Goal: Download file/media

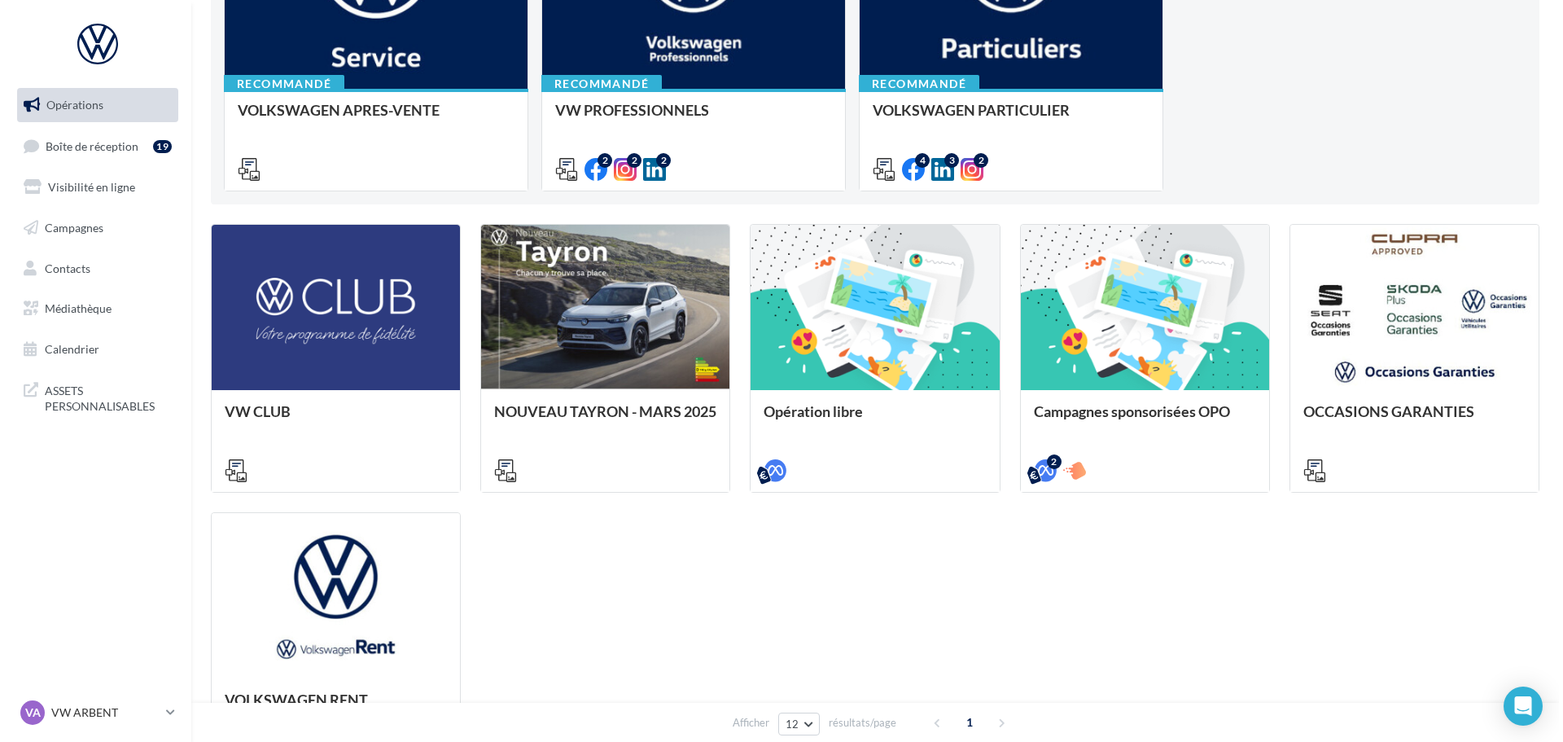
scroll to position [326, 0]
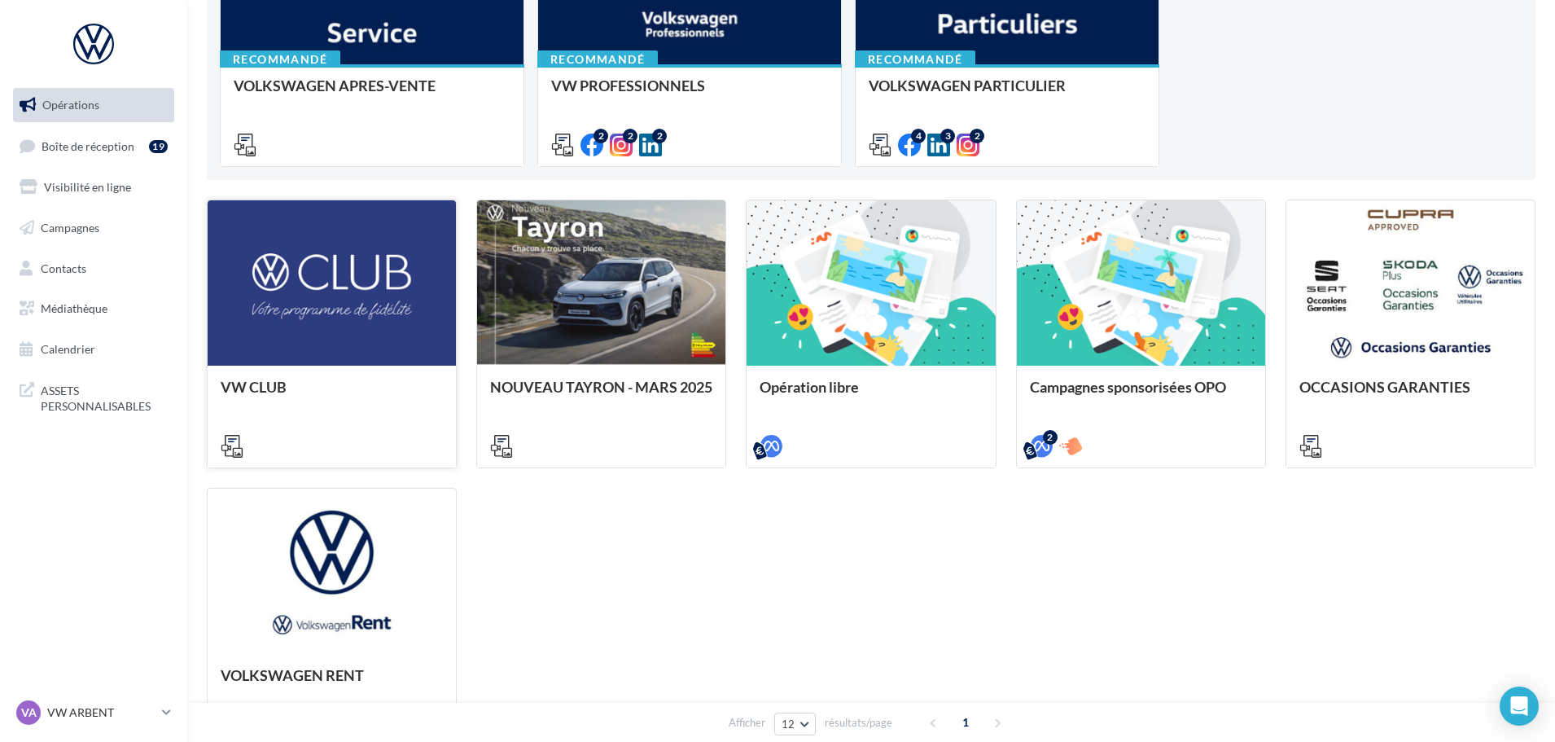
drag, startPoint x: 257, startPoint y: 382, endPoint x: 238, endPoint y: 279, distance: 104.4
click at [238, 279] on div at bounding box center [332, 283] width 248 height 167
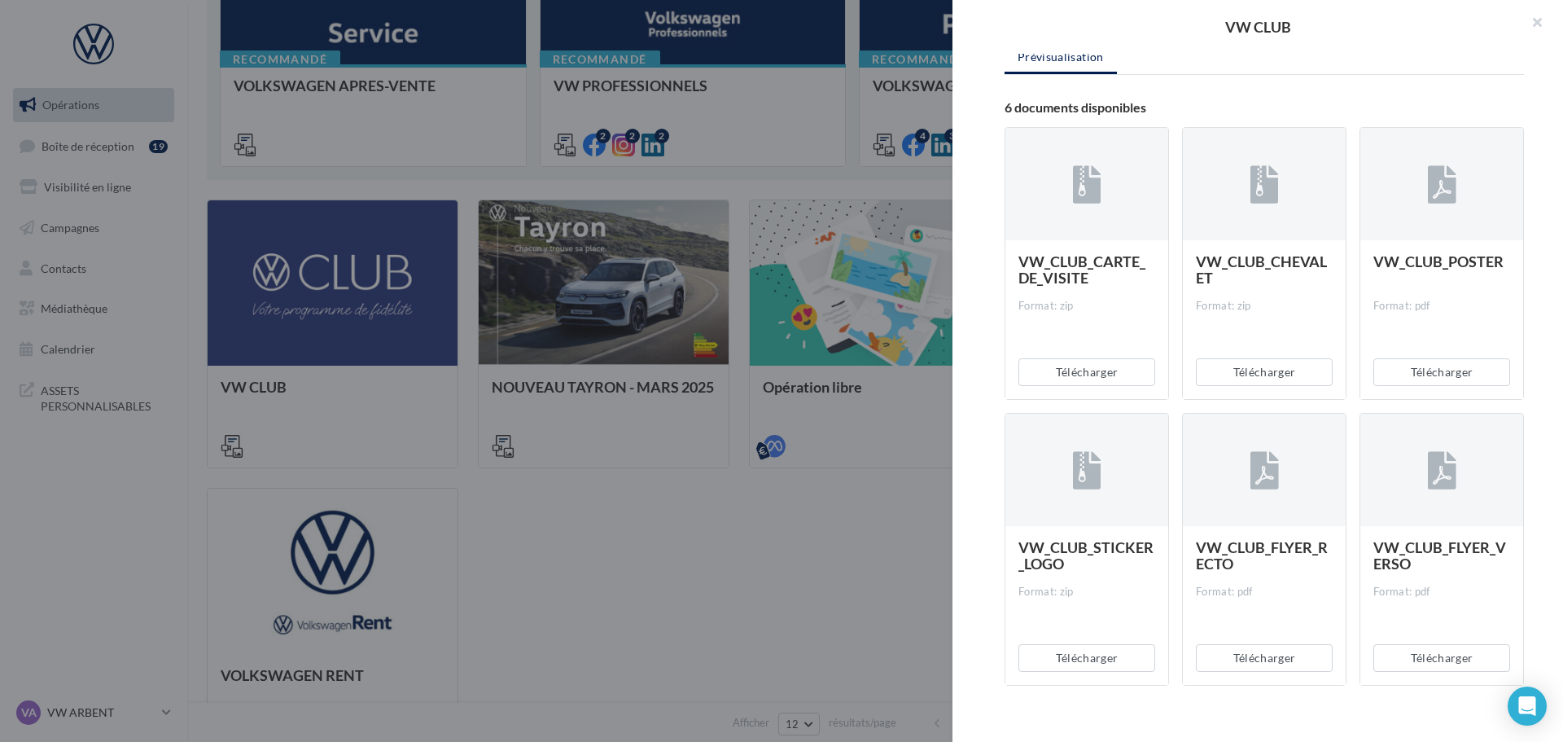
scroll to position [232, 0]
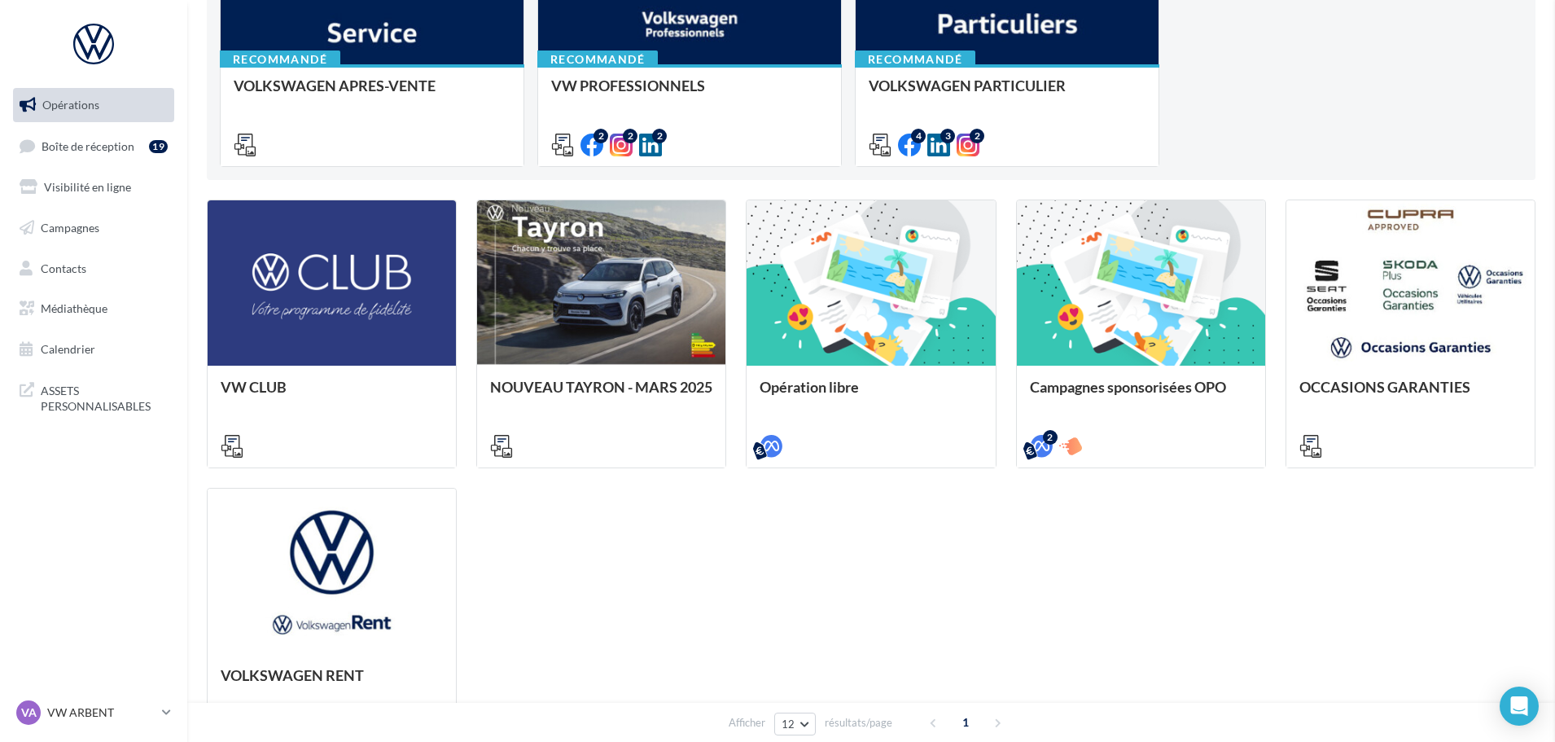
click at [861, 377] on div "Opération libre" at bounding box center [871, 416] width 248 height 100
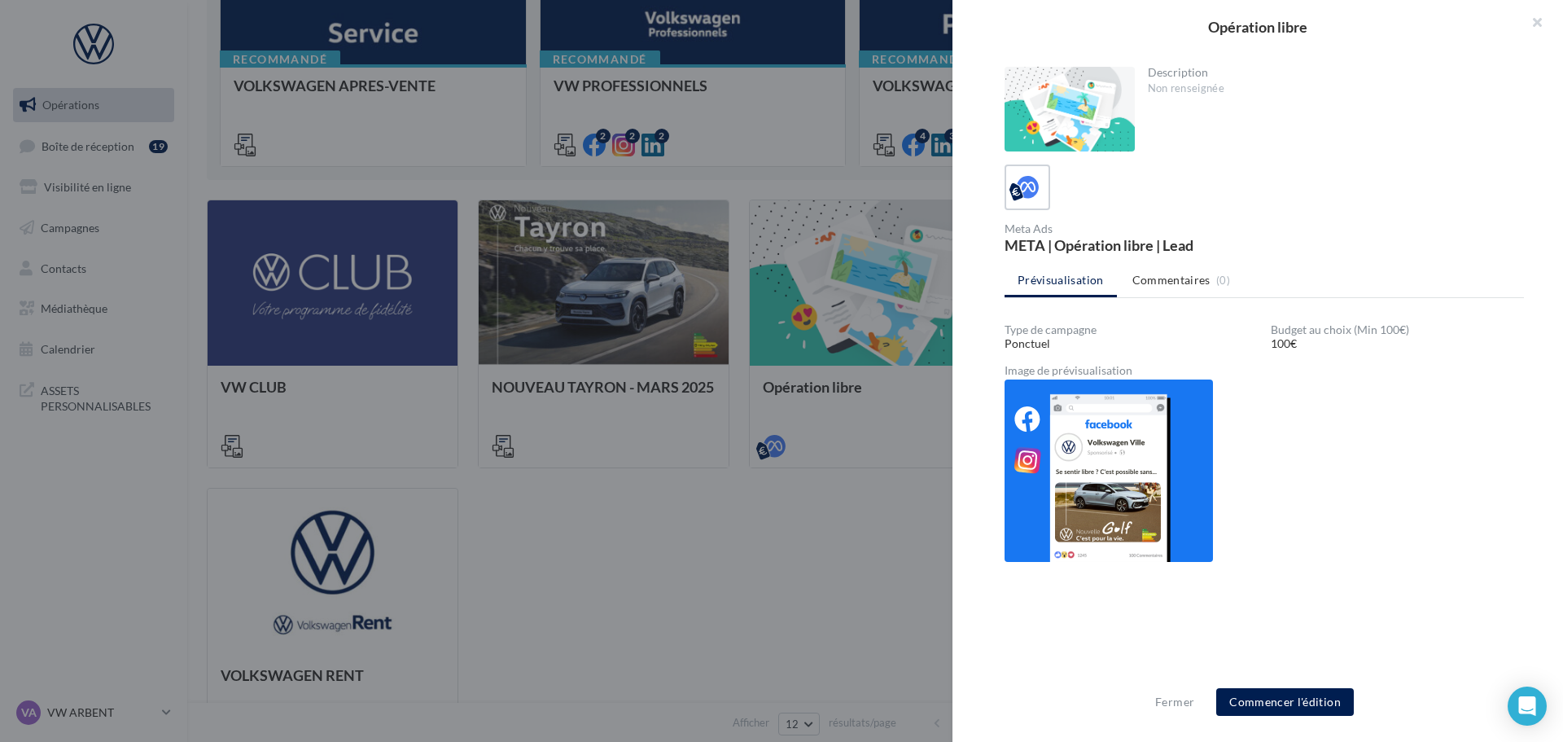
scroll to position [230, 0]
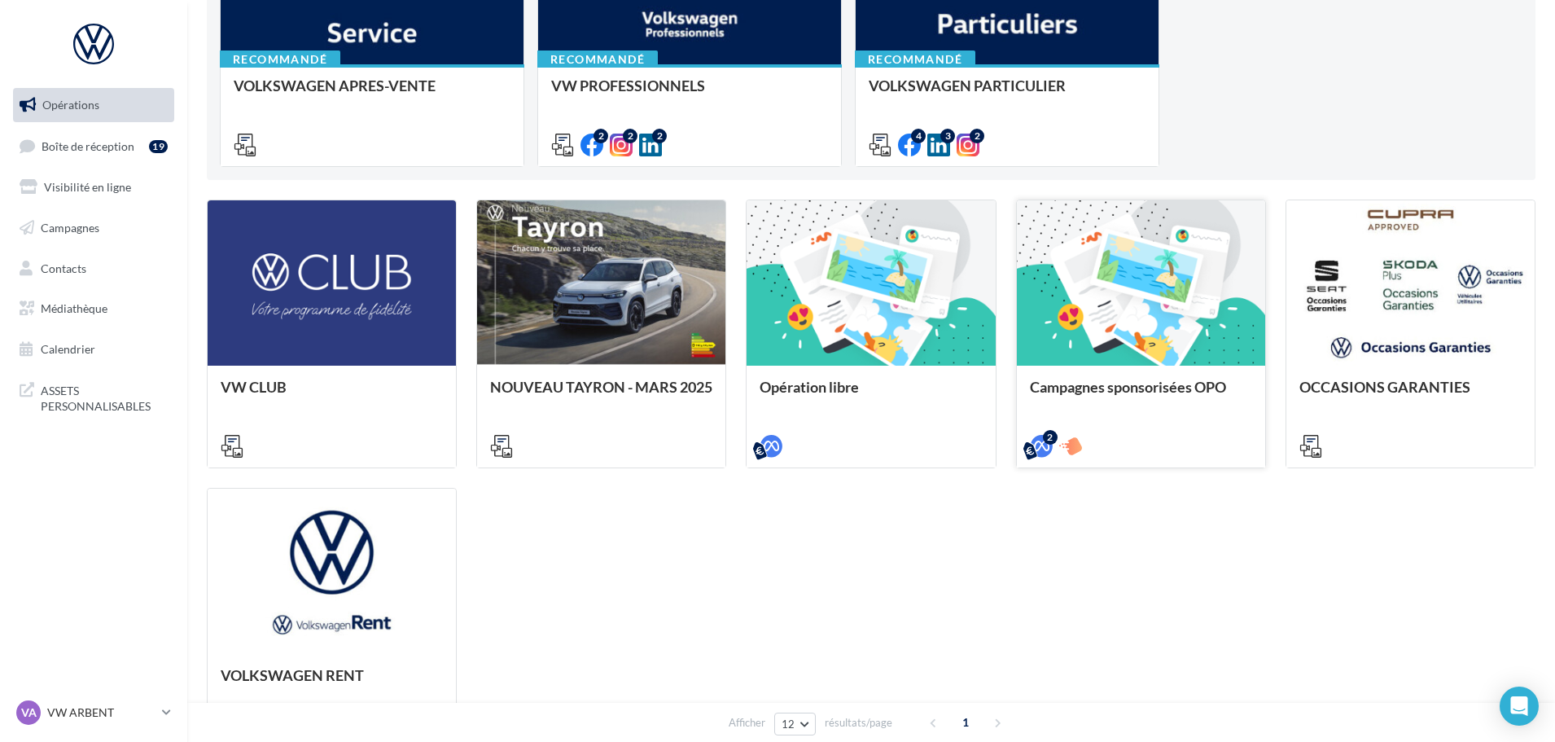
click at [1128, 380] on span "Campagnes sponsorisées OPO" at bounding box center [1128, 387] width 196 height 18
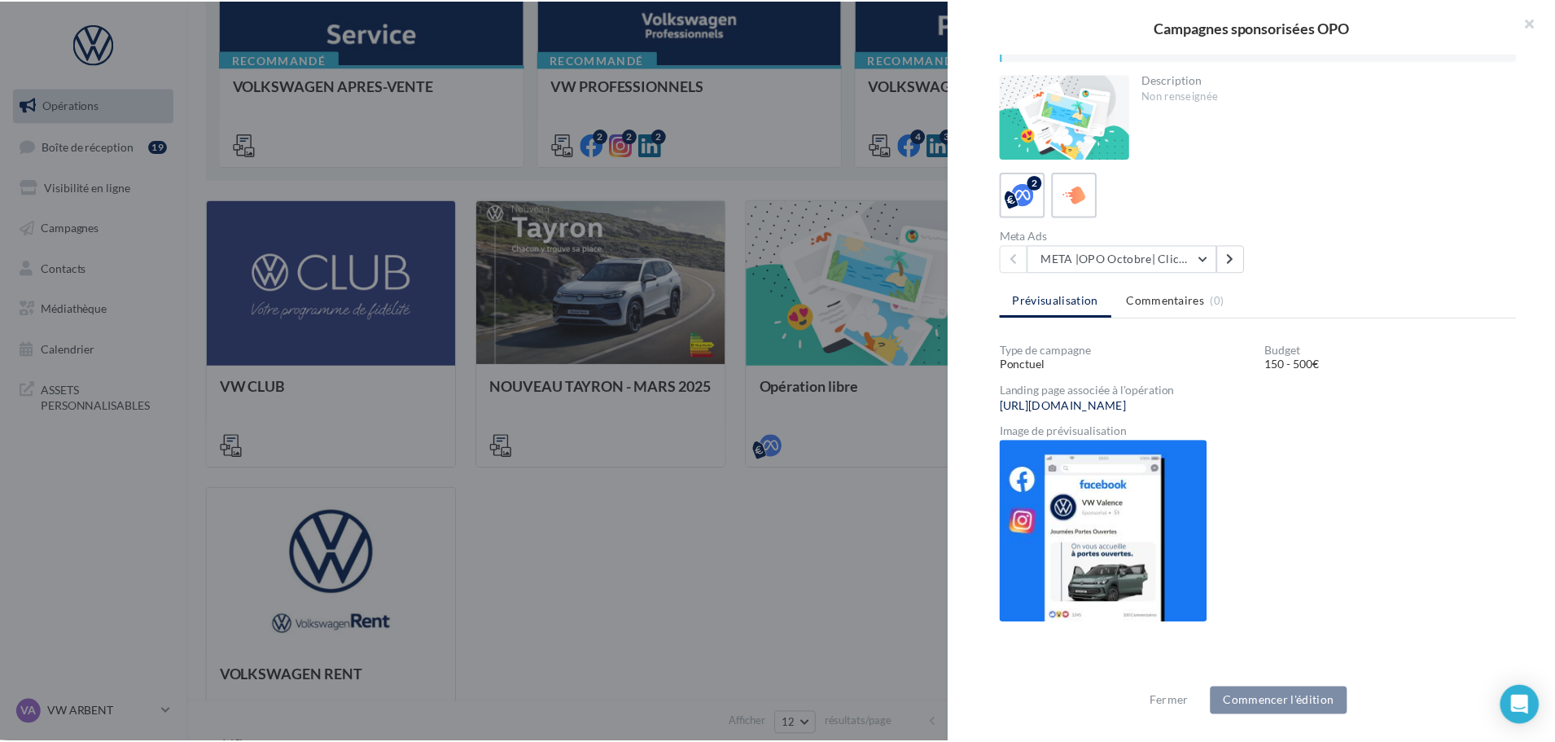
scroll to position [299, 0]
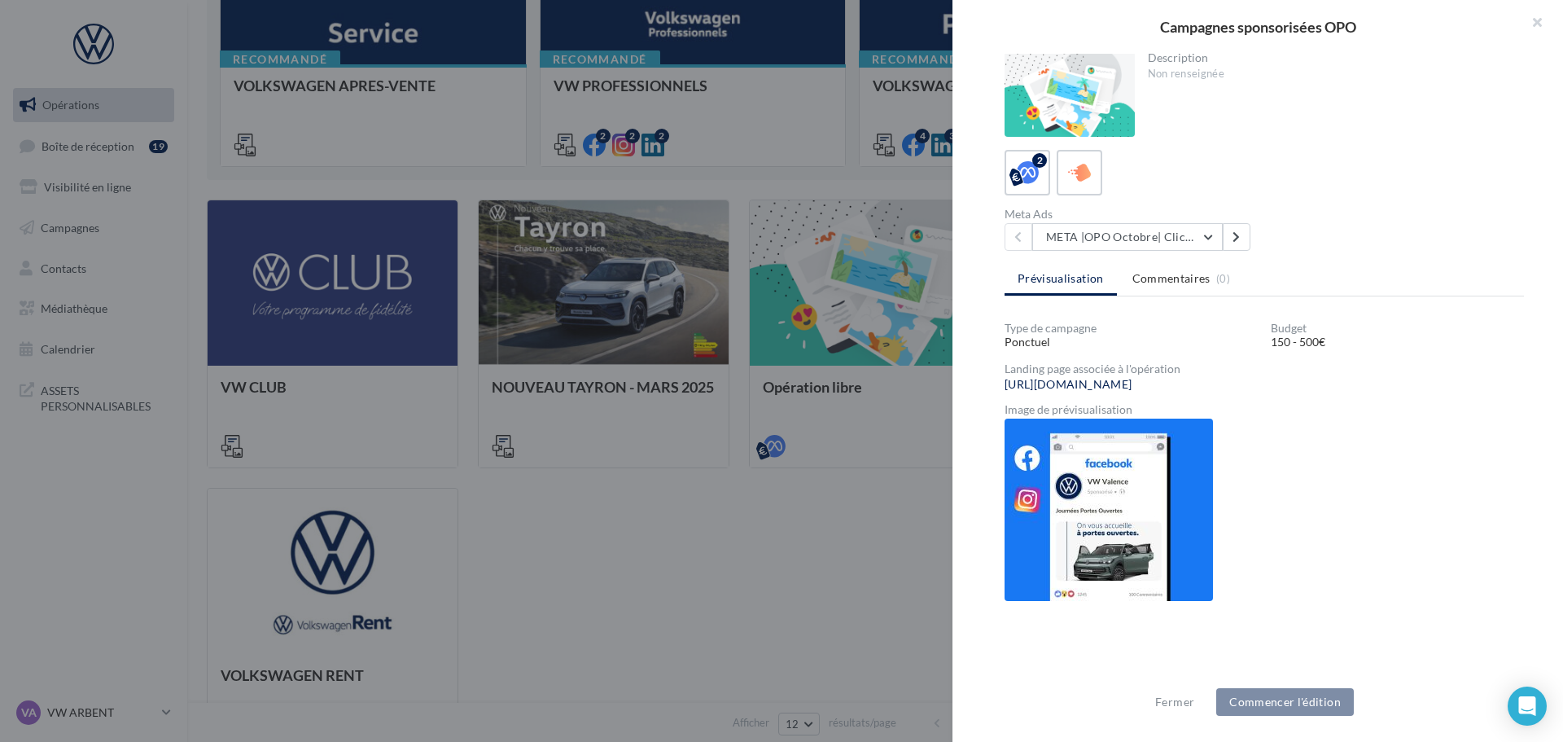
click at [852, 558] on div at bounding box center [781, 371] width 1563 height 742
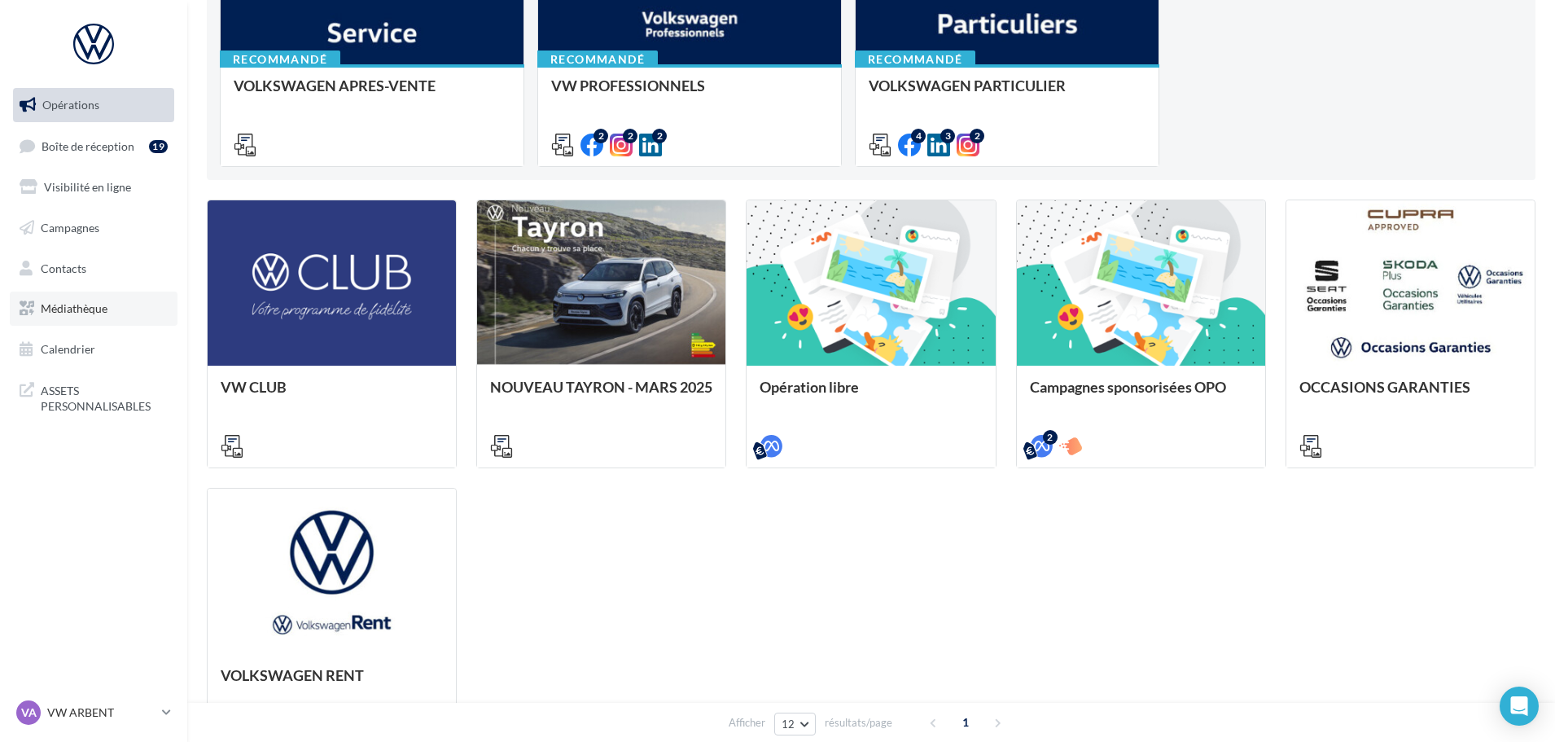
click at [89, 309] on span "Médiathèque" at bounding box center [74, 308] width 67 height 14
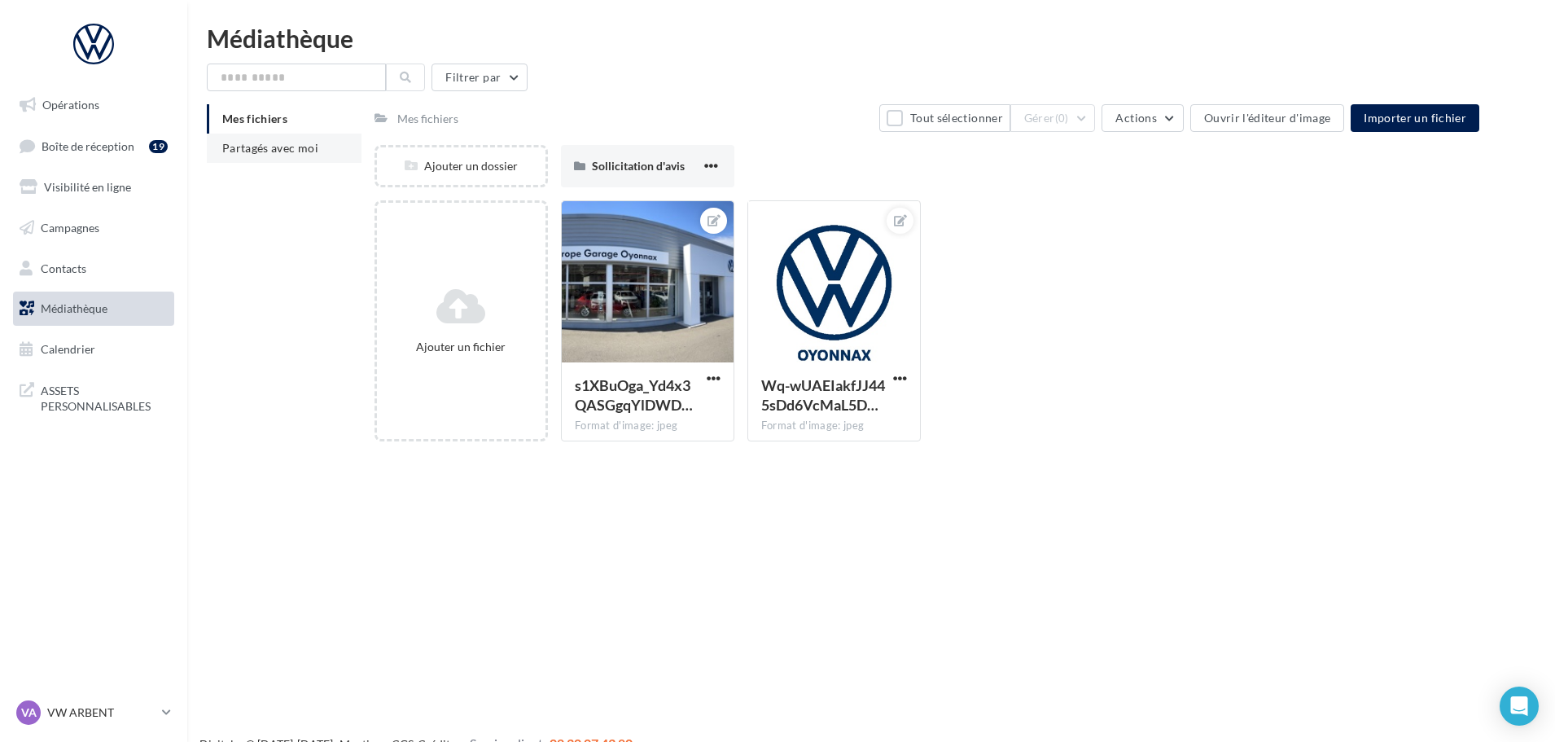
click at [310, 145] on span "Partagés avec moi" at bounding box center [270, 148] width 96 height 14
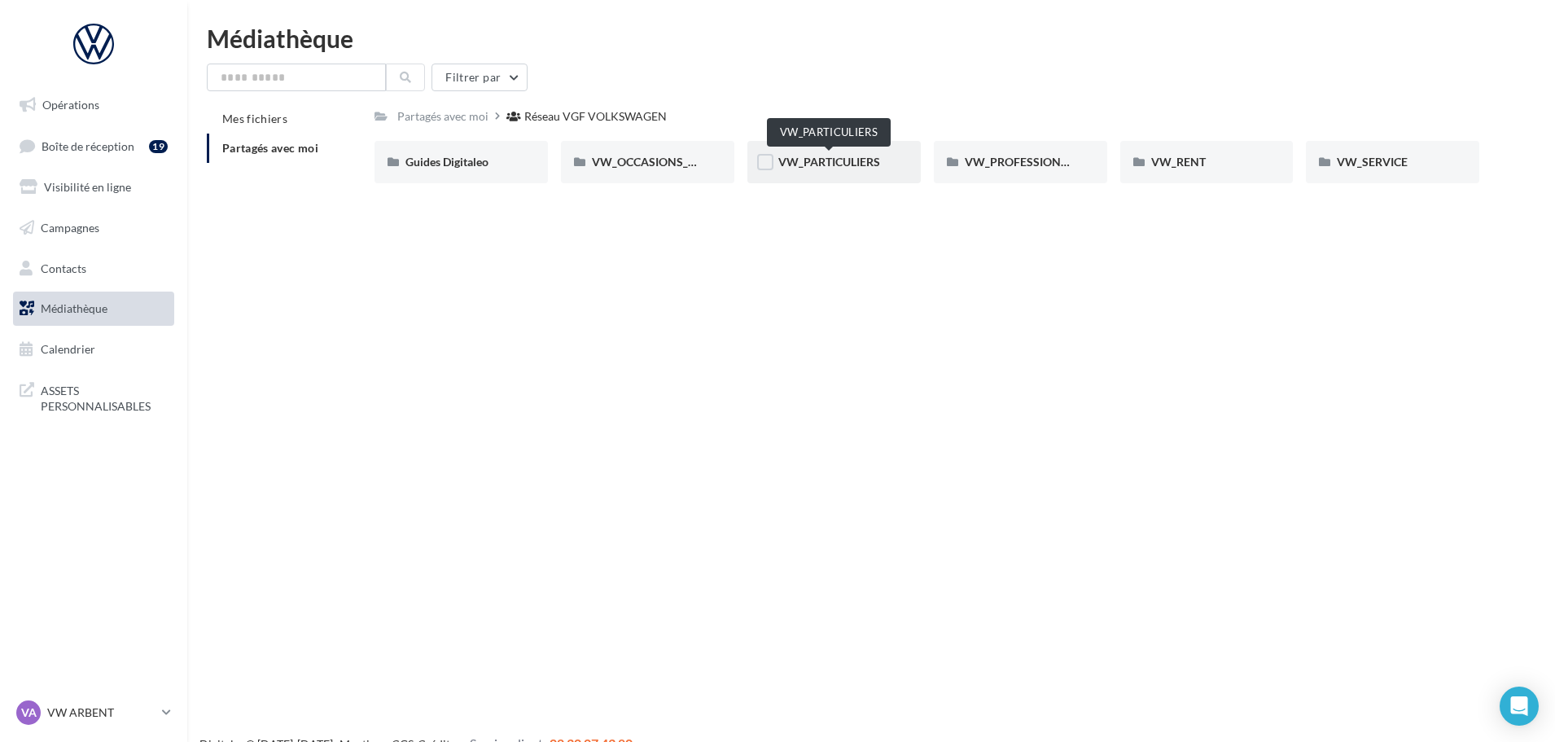
click at [861, 167] on span "VW_PARTICULIERS" at bounding box center [829, 162] width 102 height 14
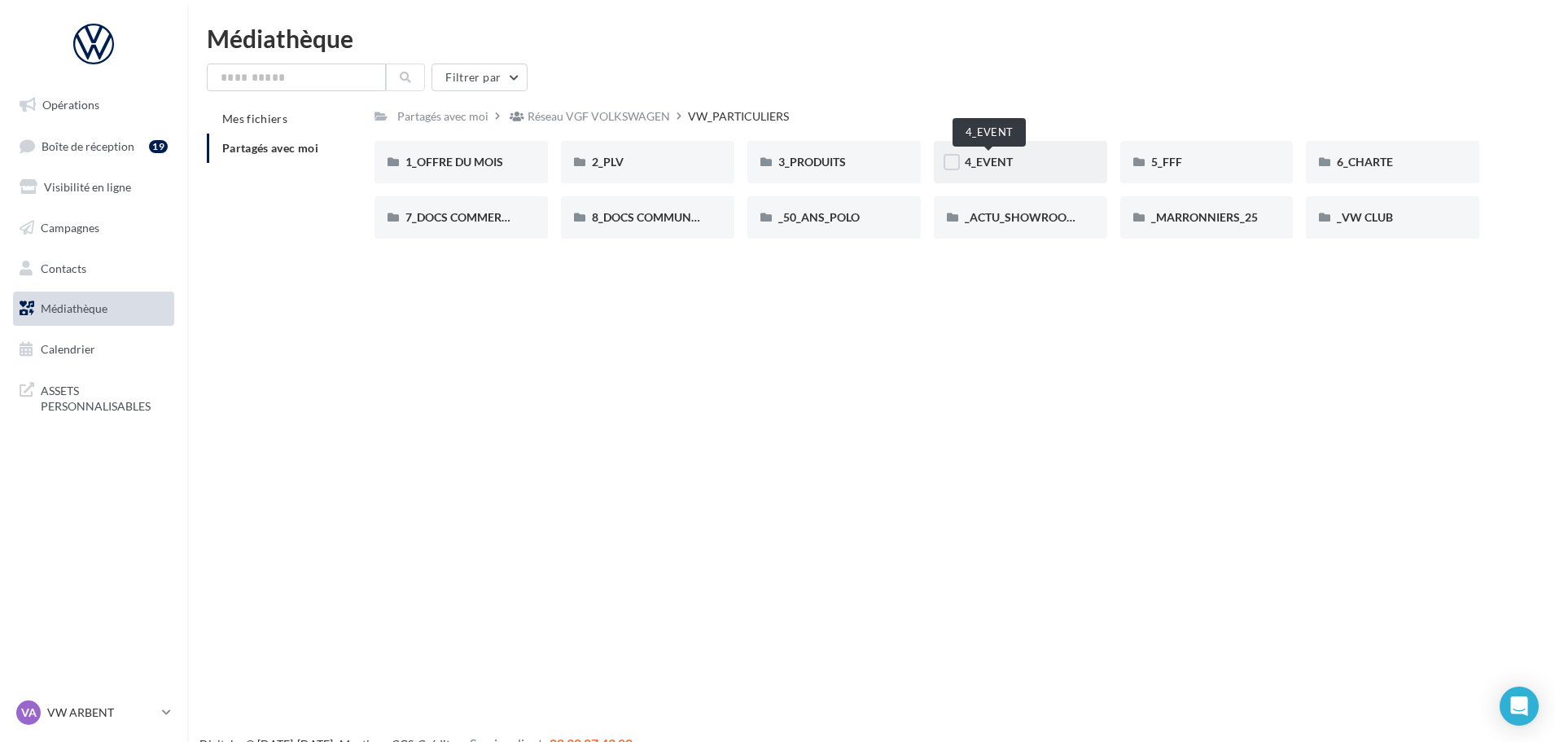
click at [999, 167] on span "4_EVENT" at bounding box center [989, 162] width 48 height 14
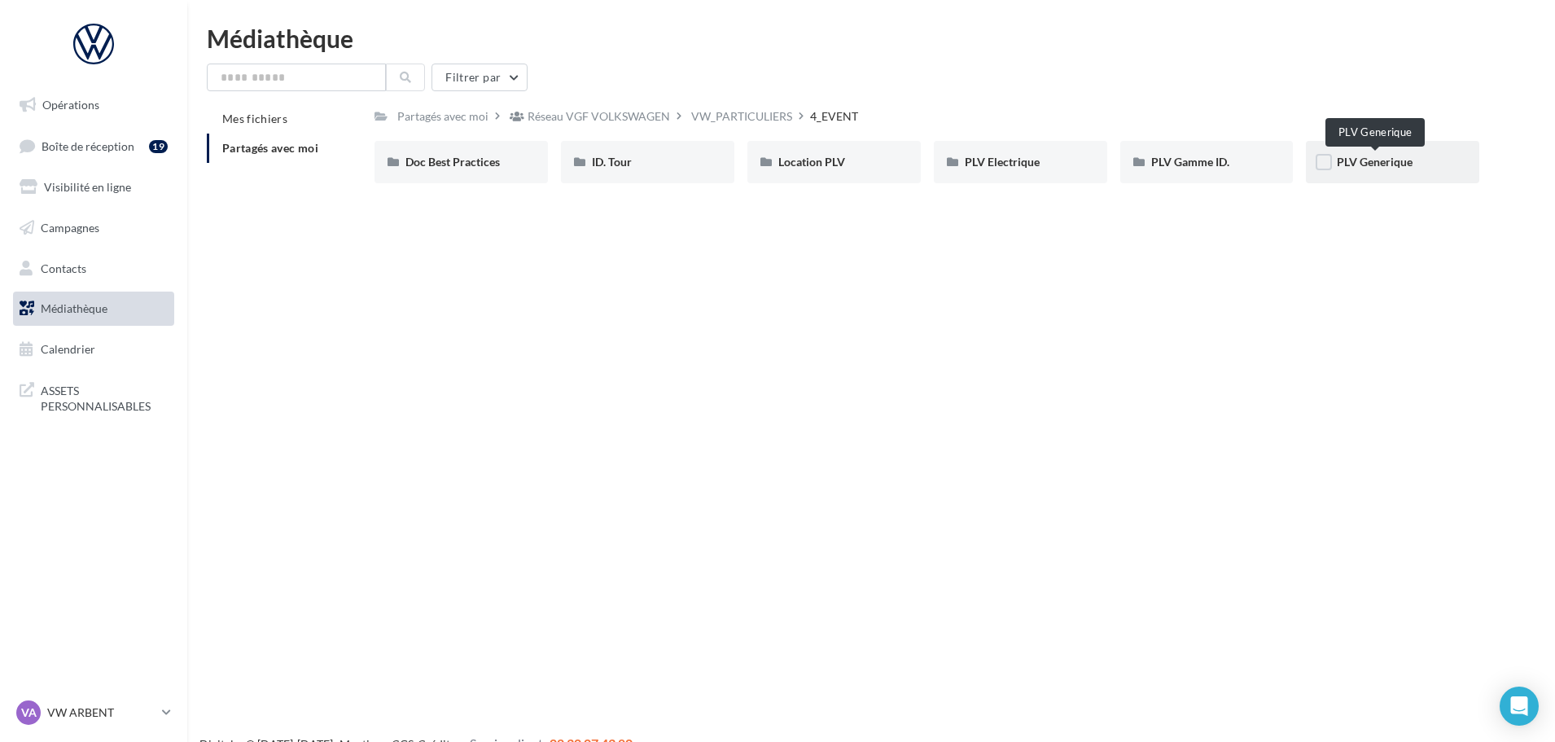
click at [1395, 162] on span "PLV Generique" at bounding box center [1375, 162] width 76 height 14
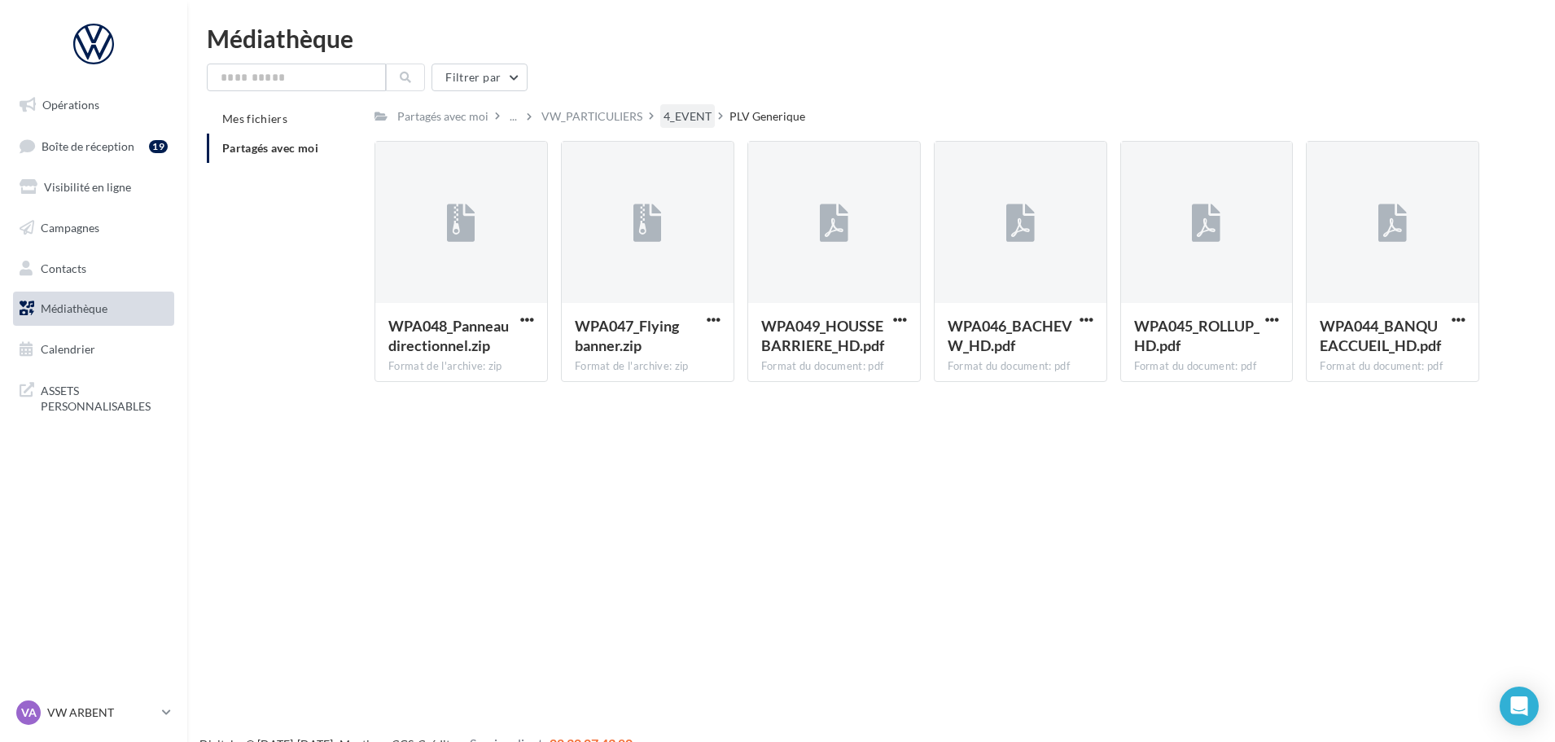
click at [698, 117] on div "4_EVENT" at bounding box center [688, 116] width 48 height 16
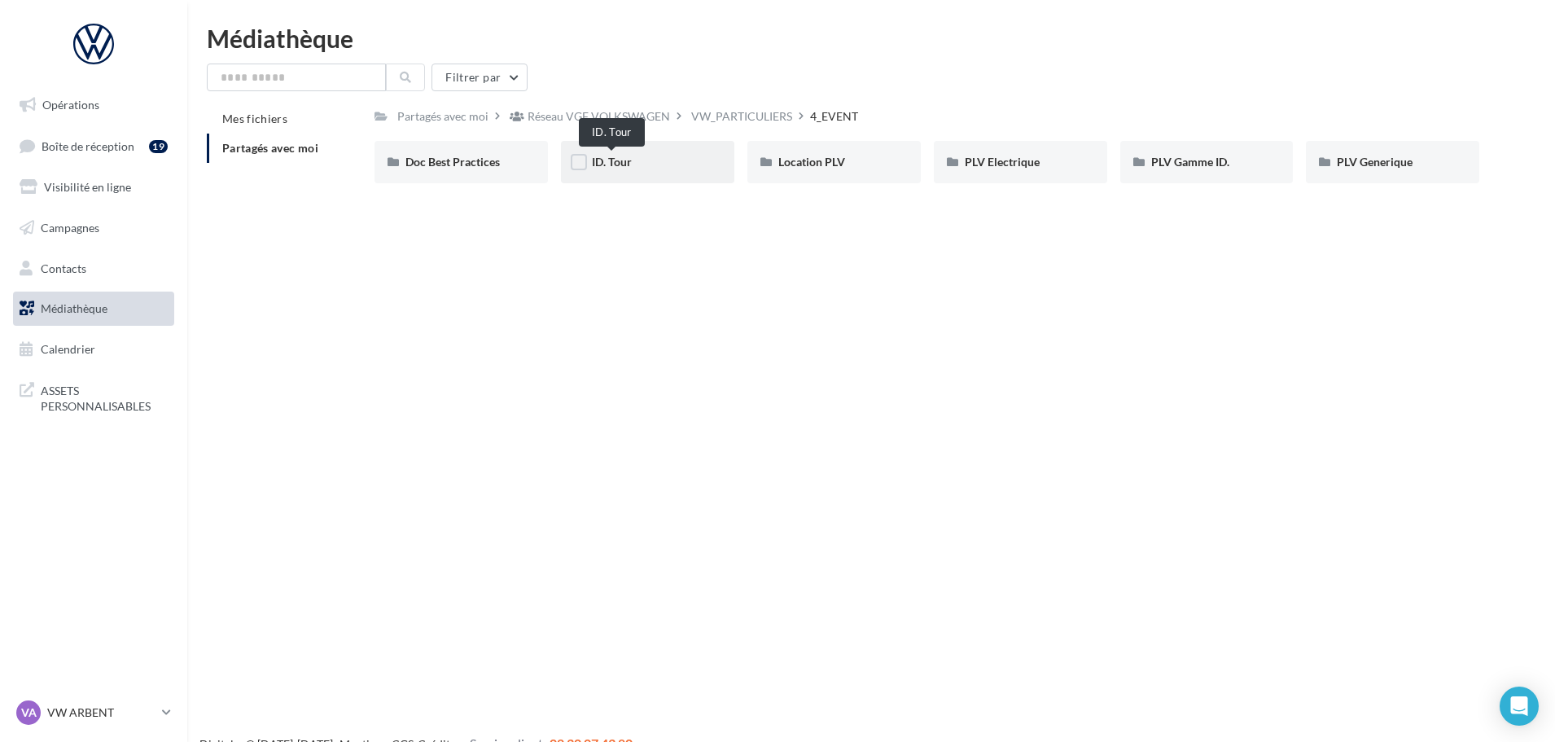
click at [602, 164] on span "ID. Tour" at bounding box center [612, 162] width 40 height 14
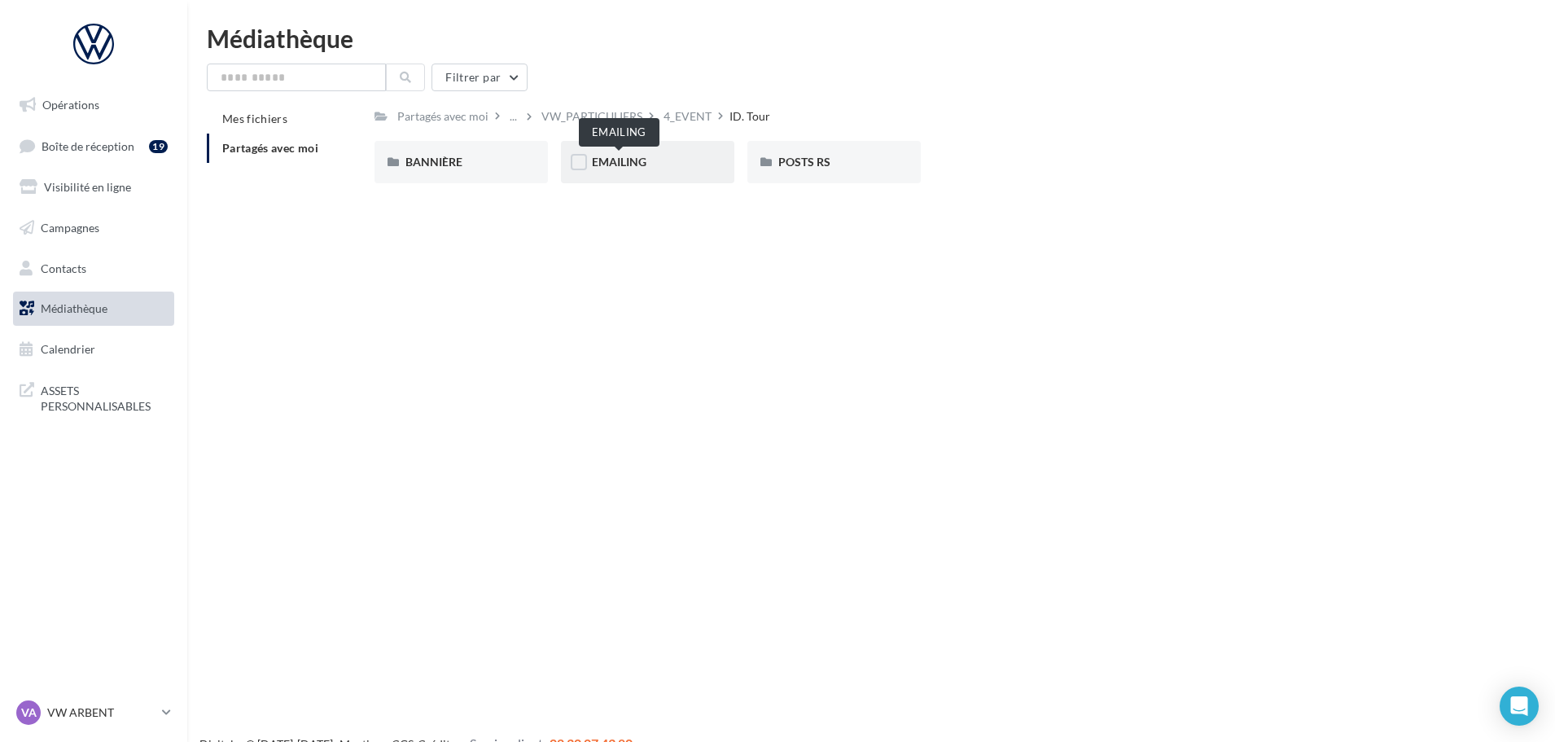
click at [628, 155] on span "EMAILING" at bounding box center [619, 162] width 55 height 14
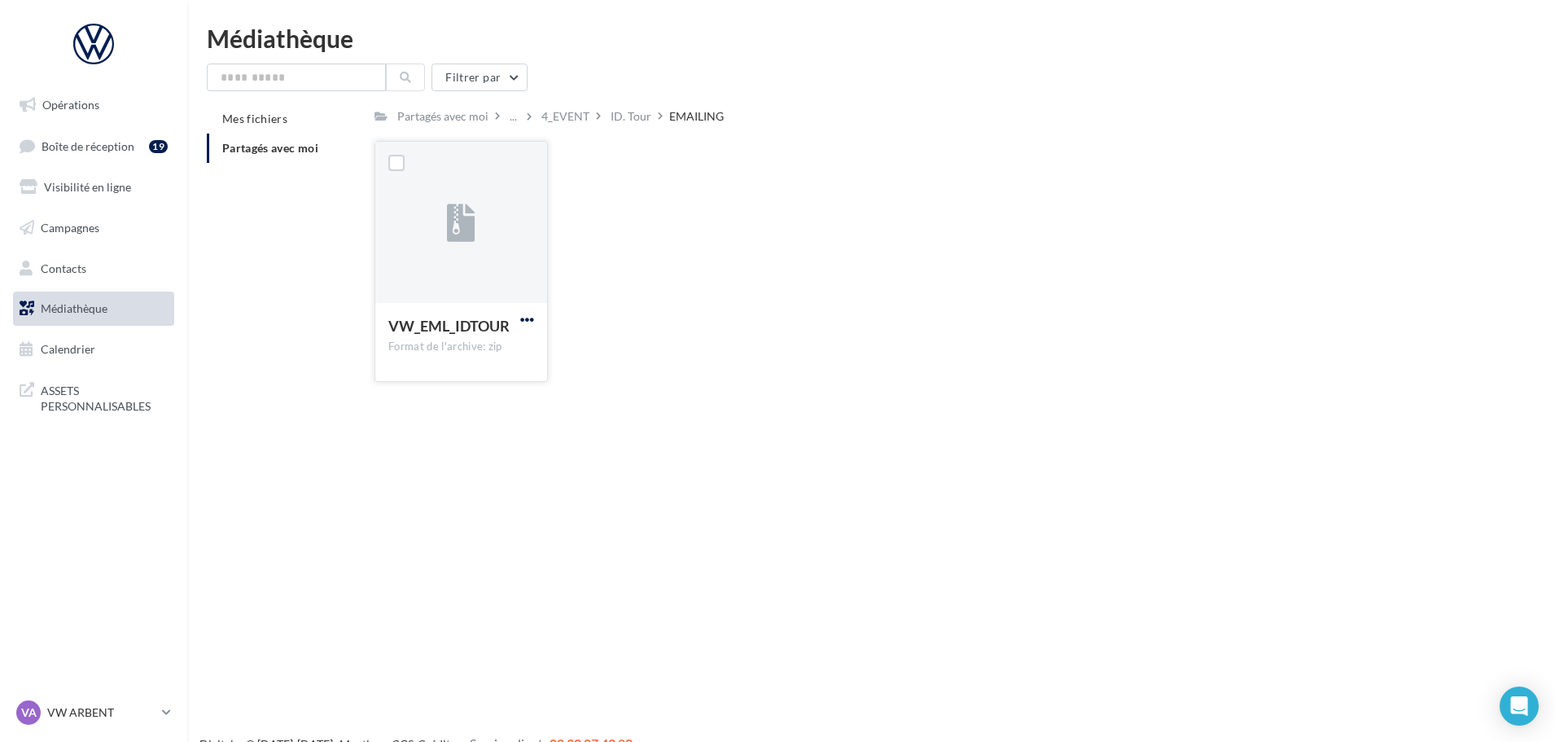
click at [528, 313] on span "button" at bounding box center [527, 320] width 14 height 14
click at [458, 347] on button "Télécharger" at bounding box center [456, 352] width 163 height 42
click at [628, 114] on div "ID. Tour" at bounding box center [631, 116] width 41 height 16
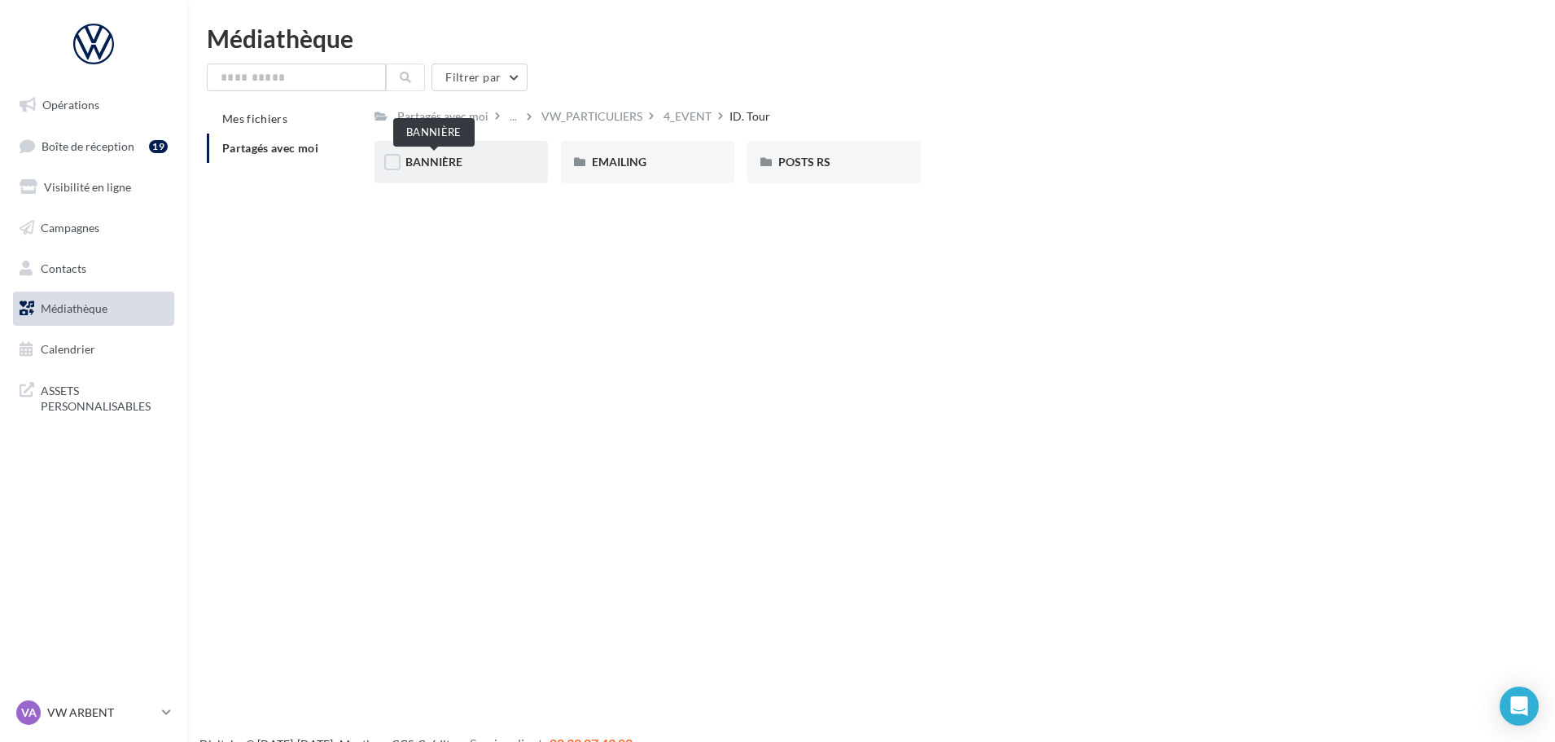
click at [461, 167] on span "BANNIÈRE" at bounding box center [433, 162] width 57 height 14
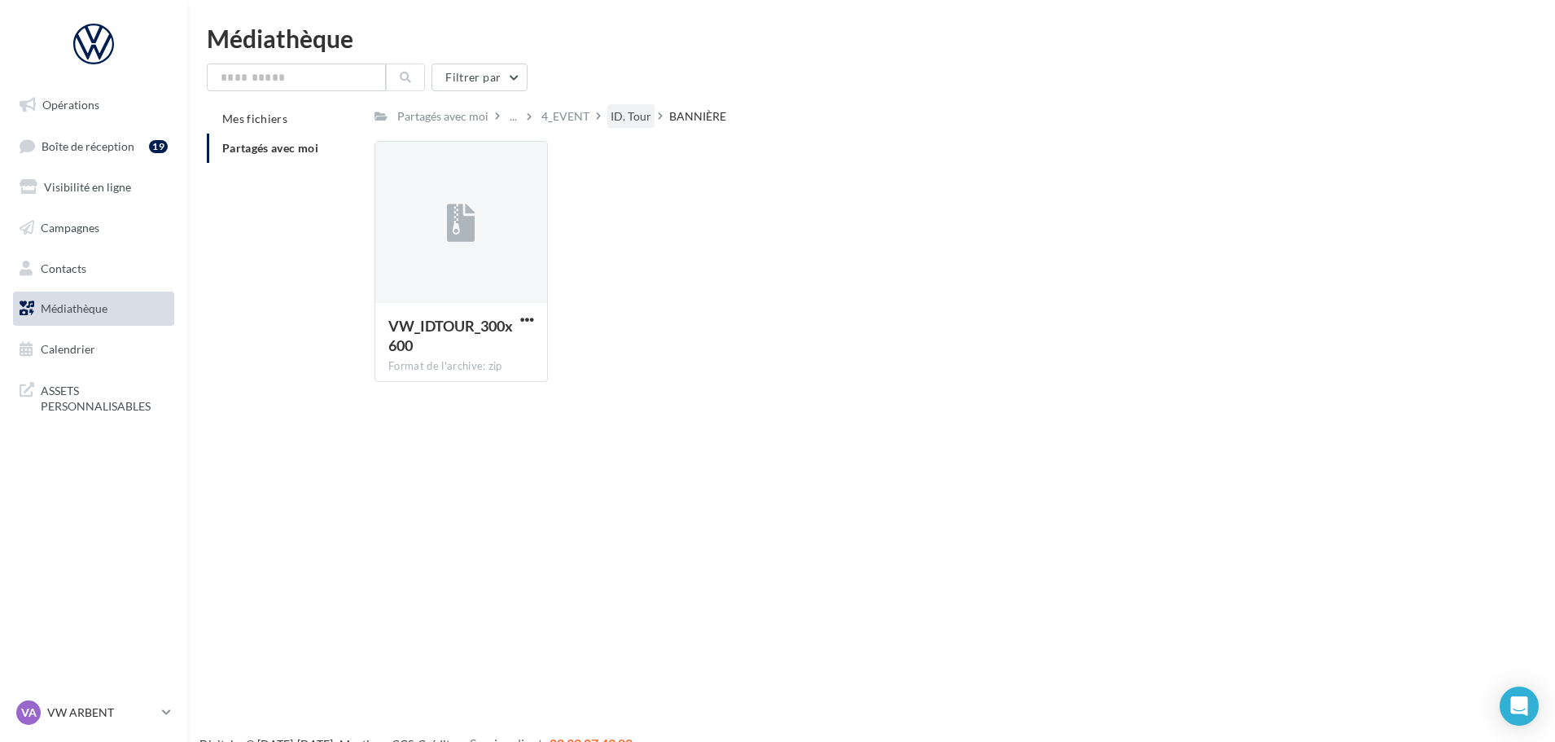
click at [621, 117] on div "ID. Tour" at bounding box center [631, 116] width 41 height 16
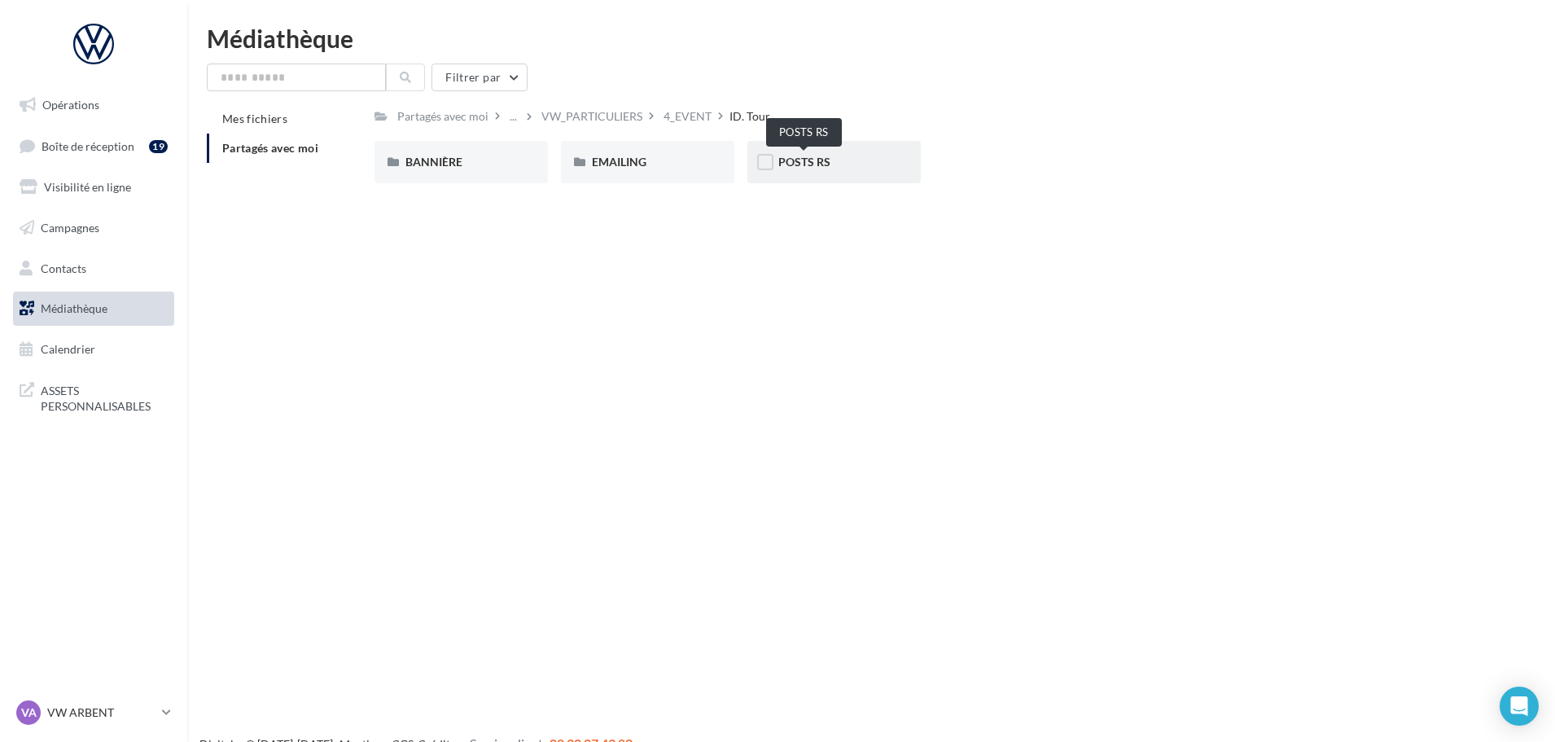
click at [808, 167] on span "POSTS RS" at bounding box center [804, 162] width 52 height 14
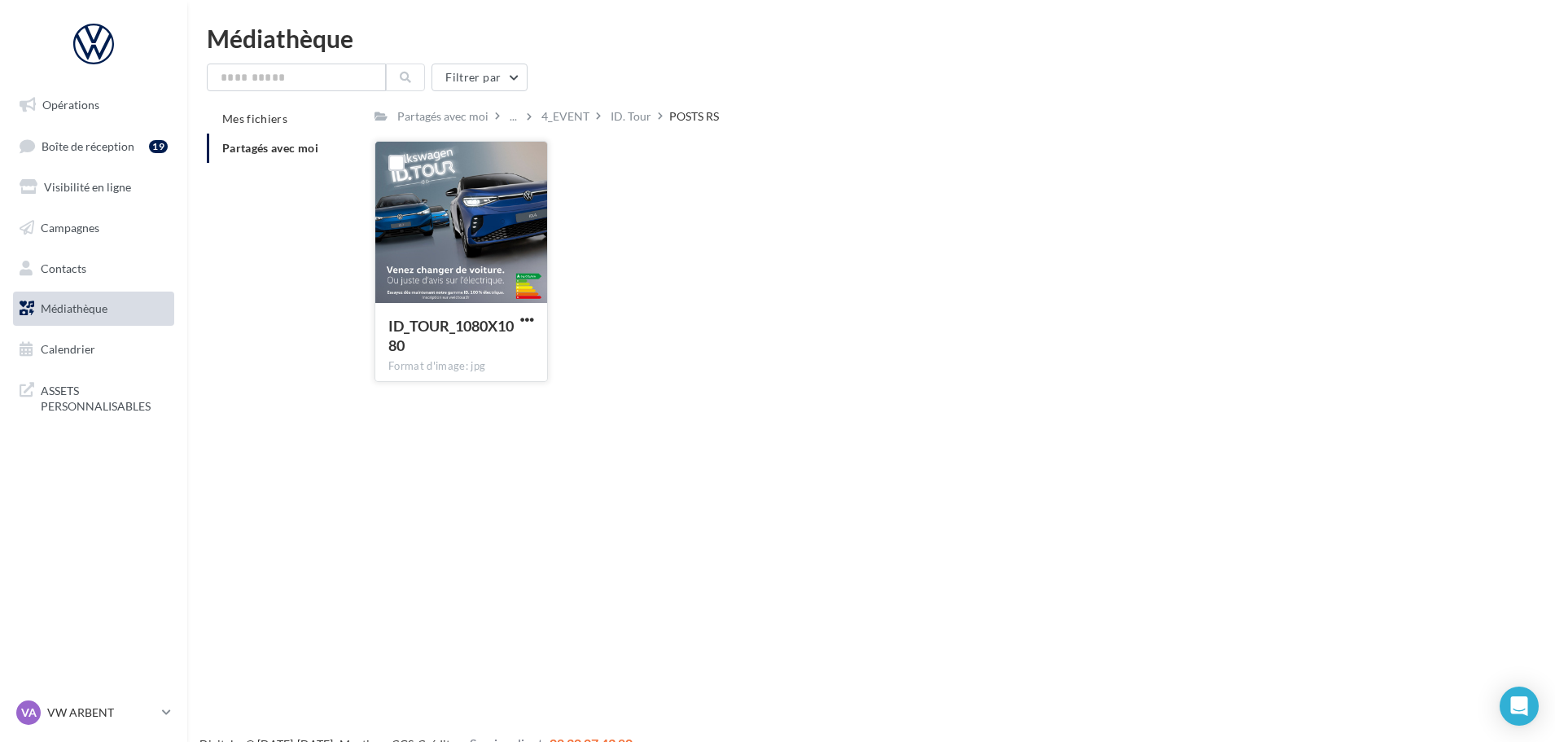
click at [537, 322] on button "button" at bounding box center [527, 321] width 20 height 16
click at [457, 349] on button "Télécharger" at bounding box center [456, 352] width 163 height 42
click at [560, 109] on div "4_EVENT" at bounding box center [565, 116] width 48 height 16
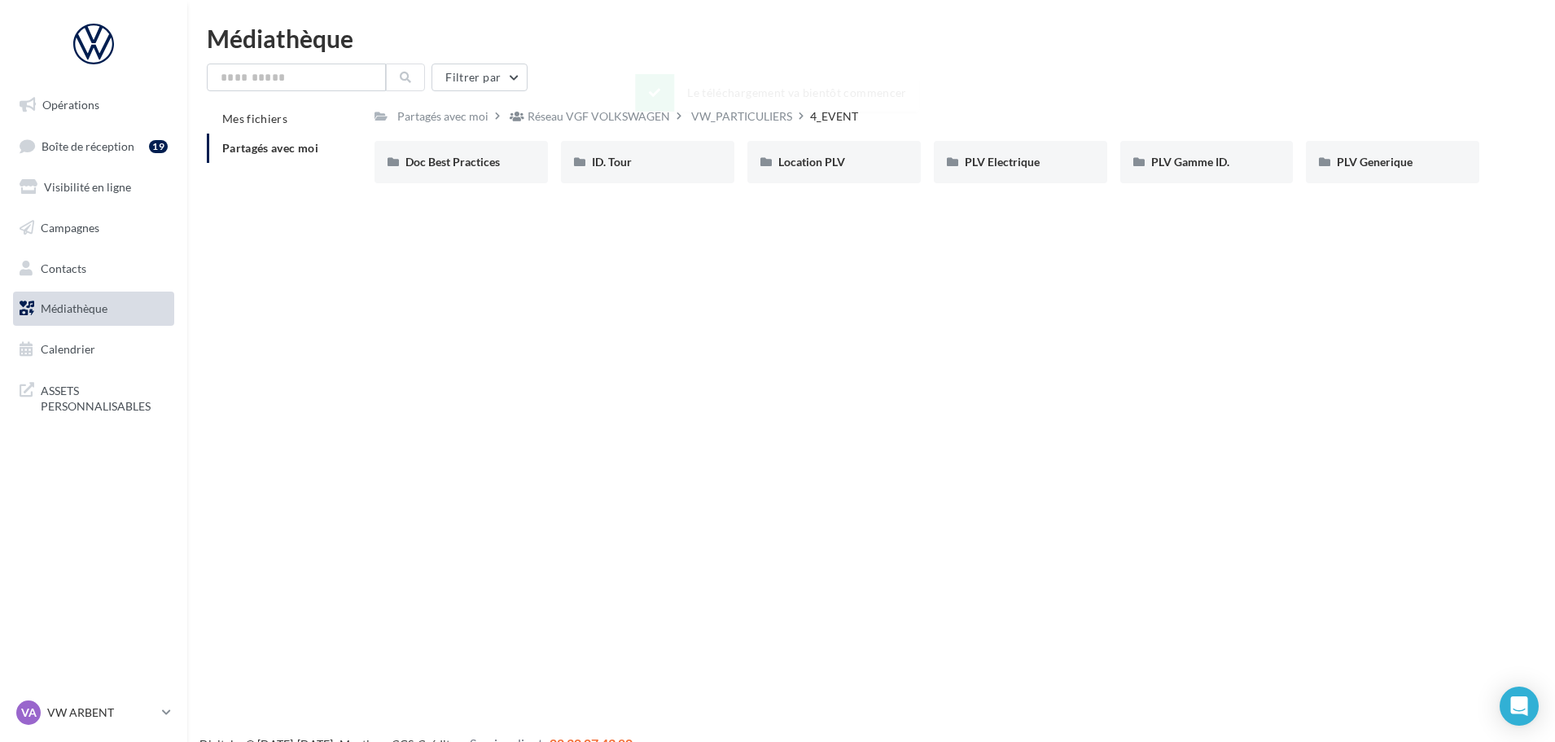
click at [736, 115] on div "Le téléchargement va bientôt commencer" at bounding box center [777, 96] width 284 height 44
click at [470, 172] on div "Doc Best Practices" at bounding box center [461, 162] width 173 height 42
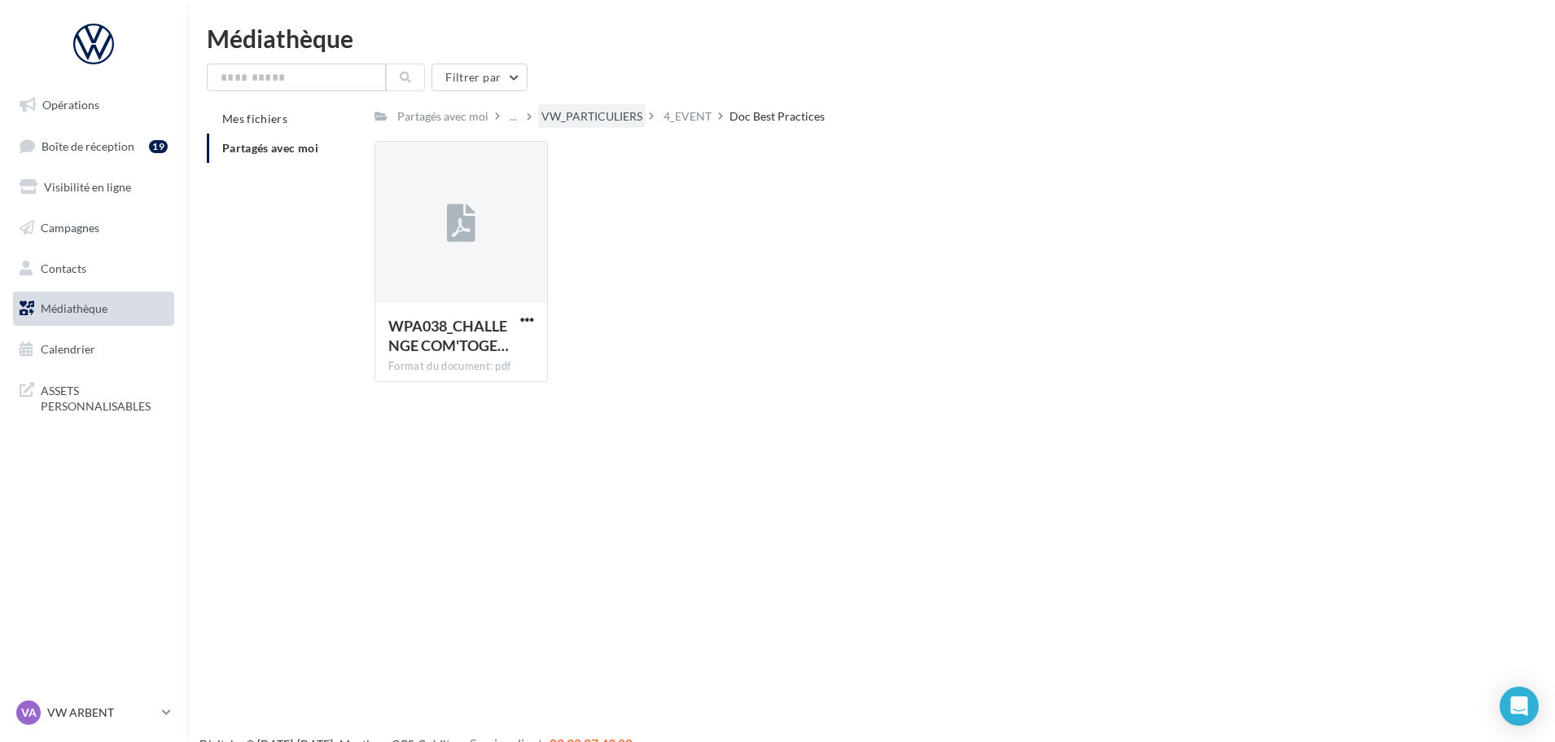
click at [615, 108] on div "VW_PARTICULIERS" at bounding box center [591, 116] width 101 height 16
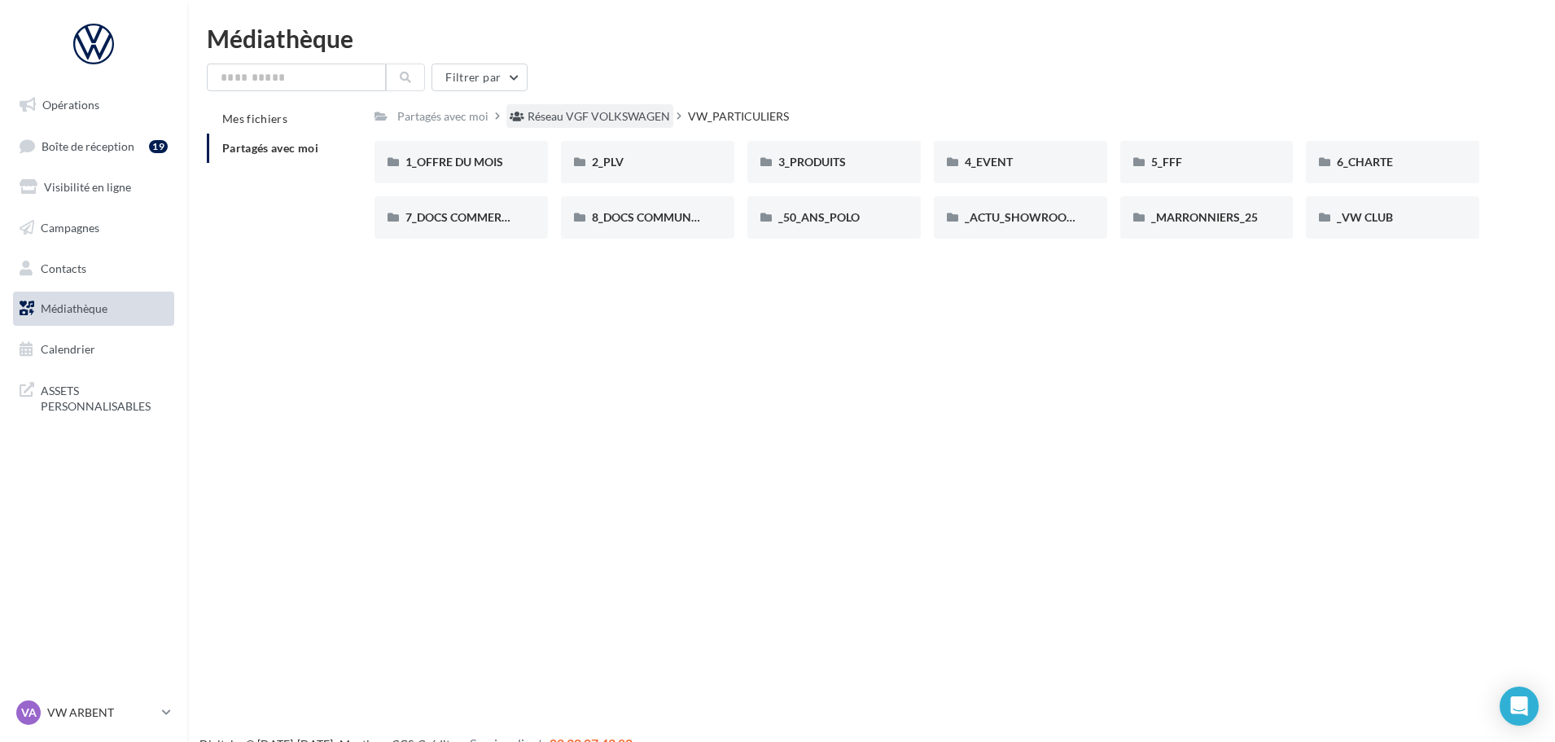
click at [618, 123] on div "Réseau VGF VOLKSWAGEN" at bounding box center [599, 116] width 142 height 16
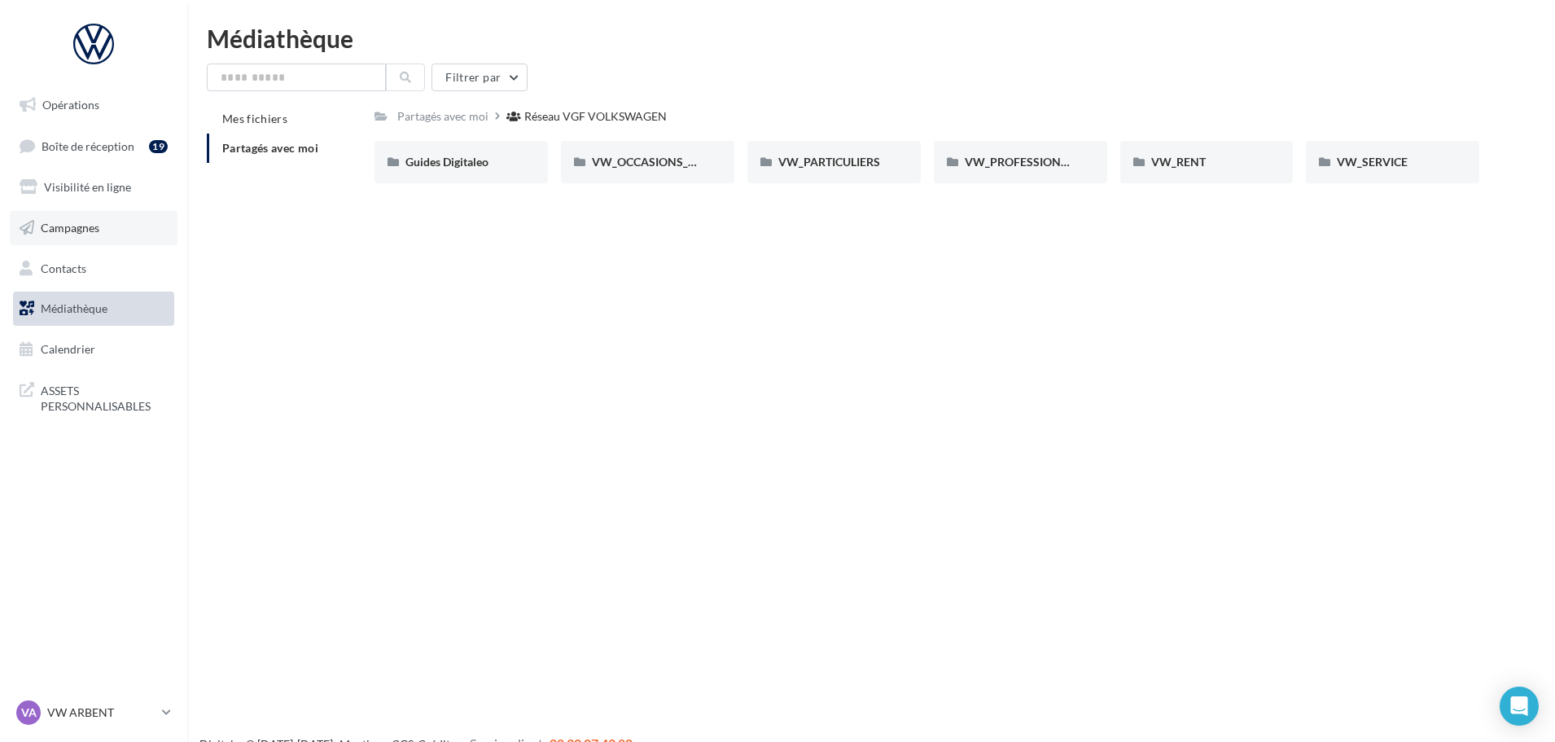
click at [118, 221] on link "Campagnes" at bounding box center [94, 228] width 168 height 34
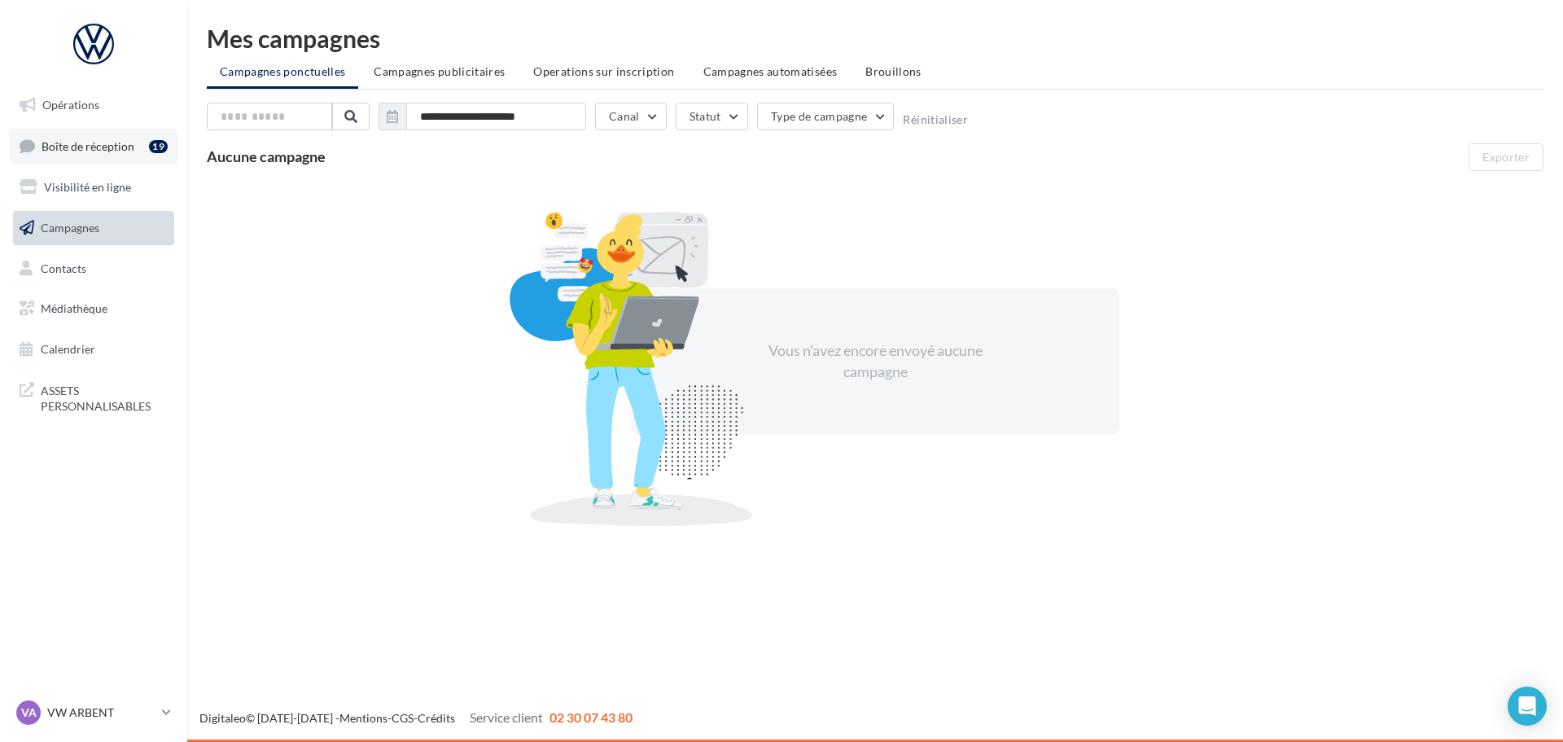
click at [142, 150] on link "Boîte de réception 19" at bounding box center [94, 146] width 168 height 35
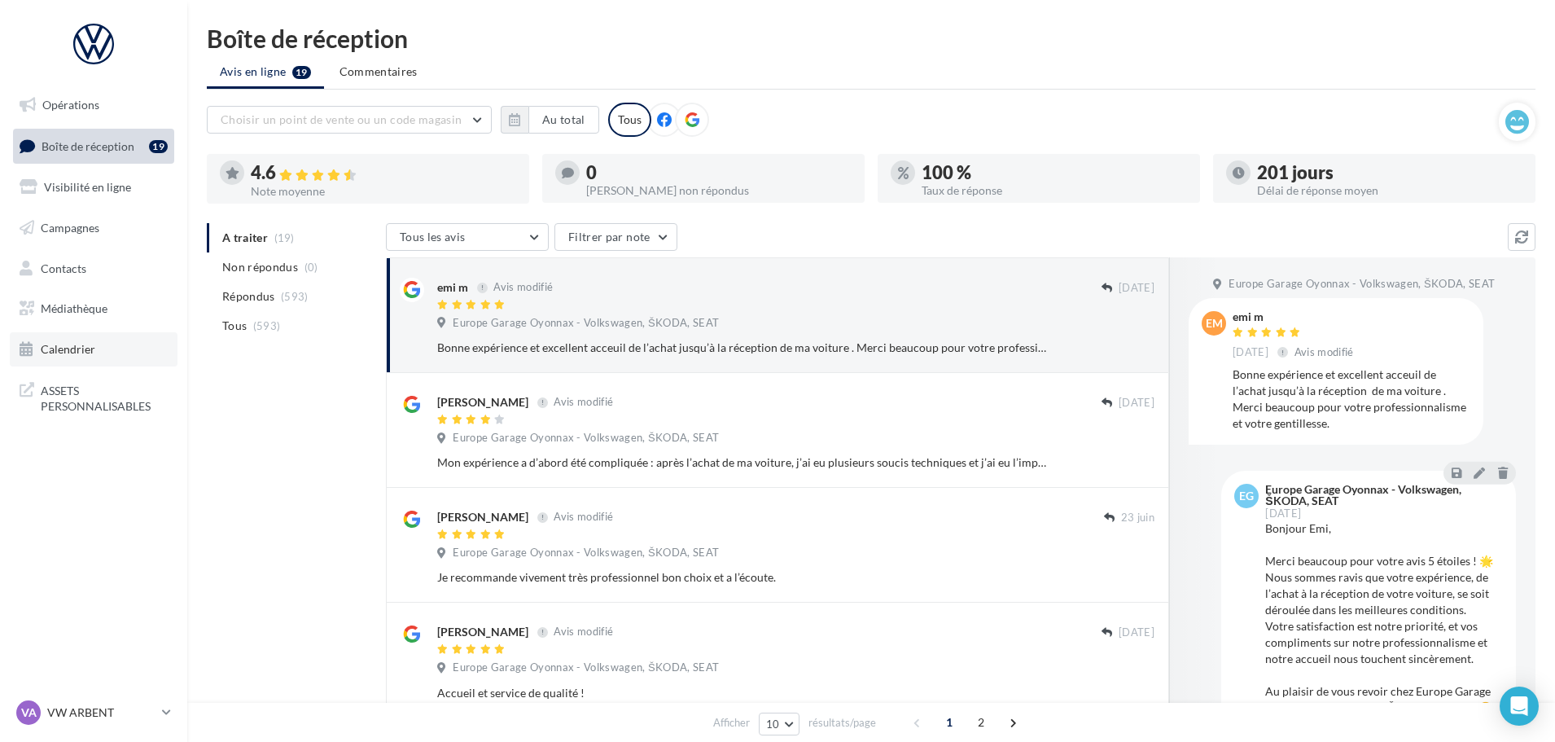
click at [121, 353] on link "Calendrier" at bounding box center [94, 349] width 168 height 34
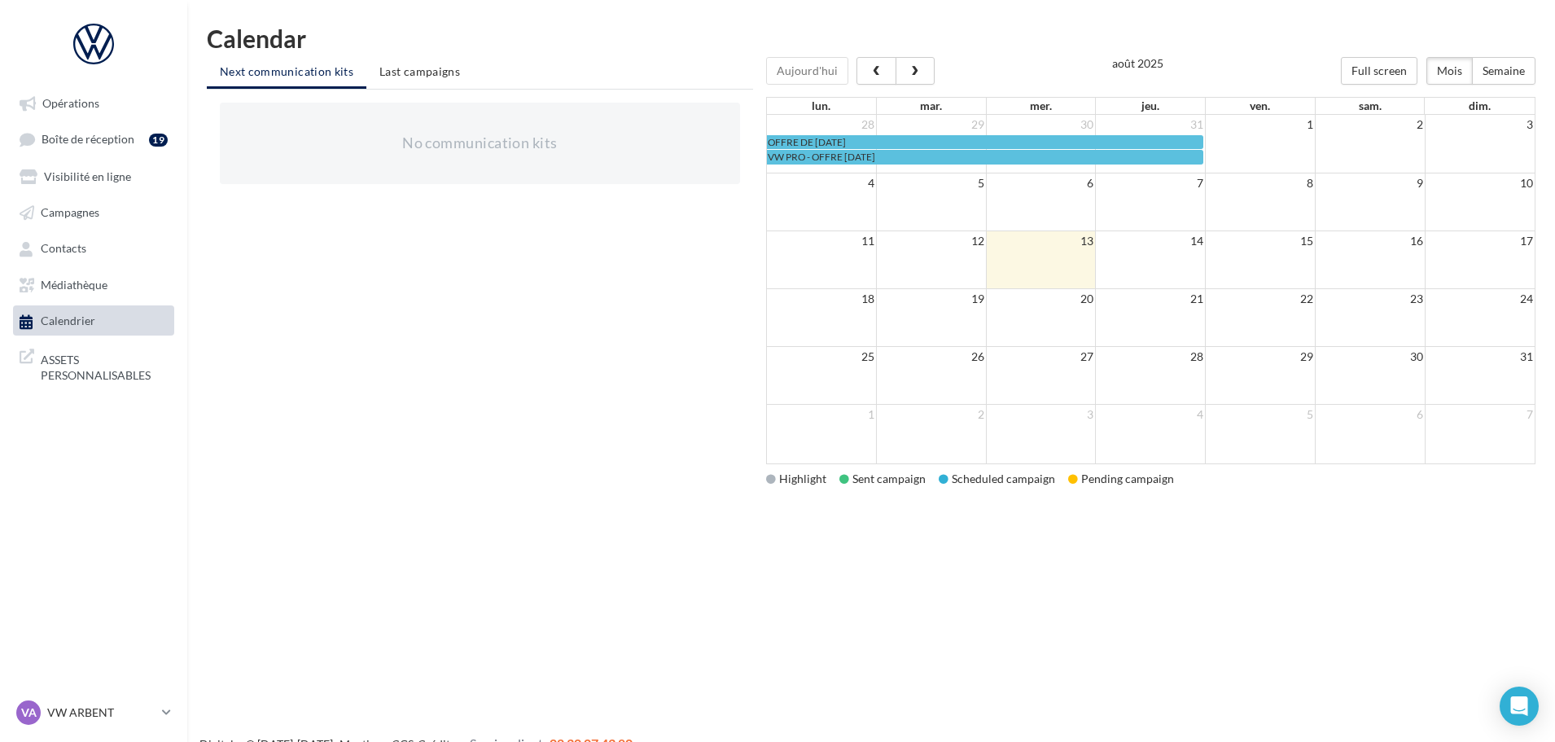
click at [98, 702] on div "VA VW ARBENT vw-arb-rou" at bounding box center [85, 712] width 139 height 24
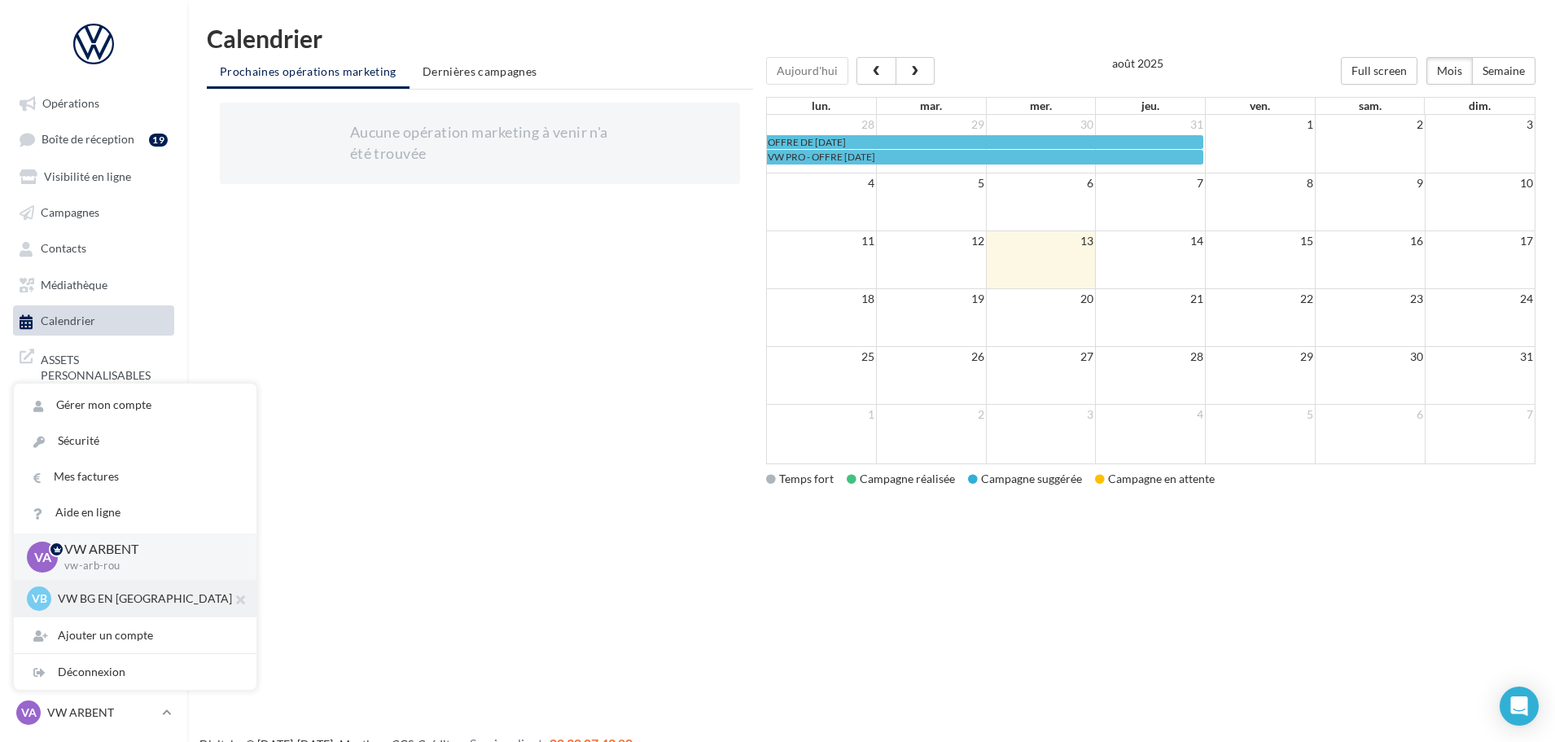
click at [80, 597] on p "VW BG EN BRESSE" at bounding box center [147, 598] width 179 height 16
